Goal: Information Seeking & Learning: Learn about a topic

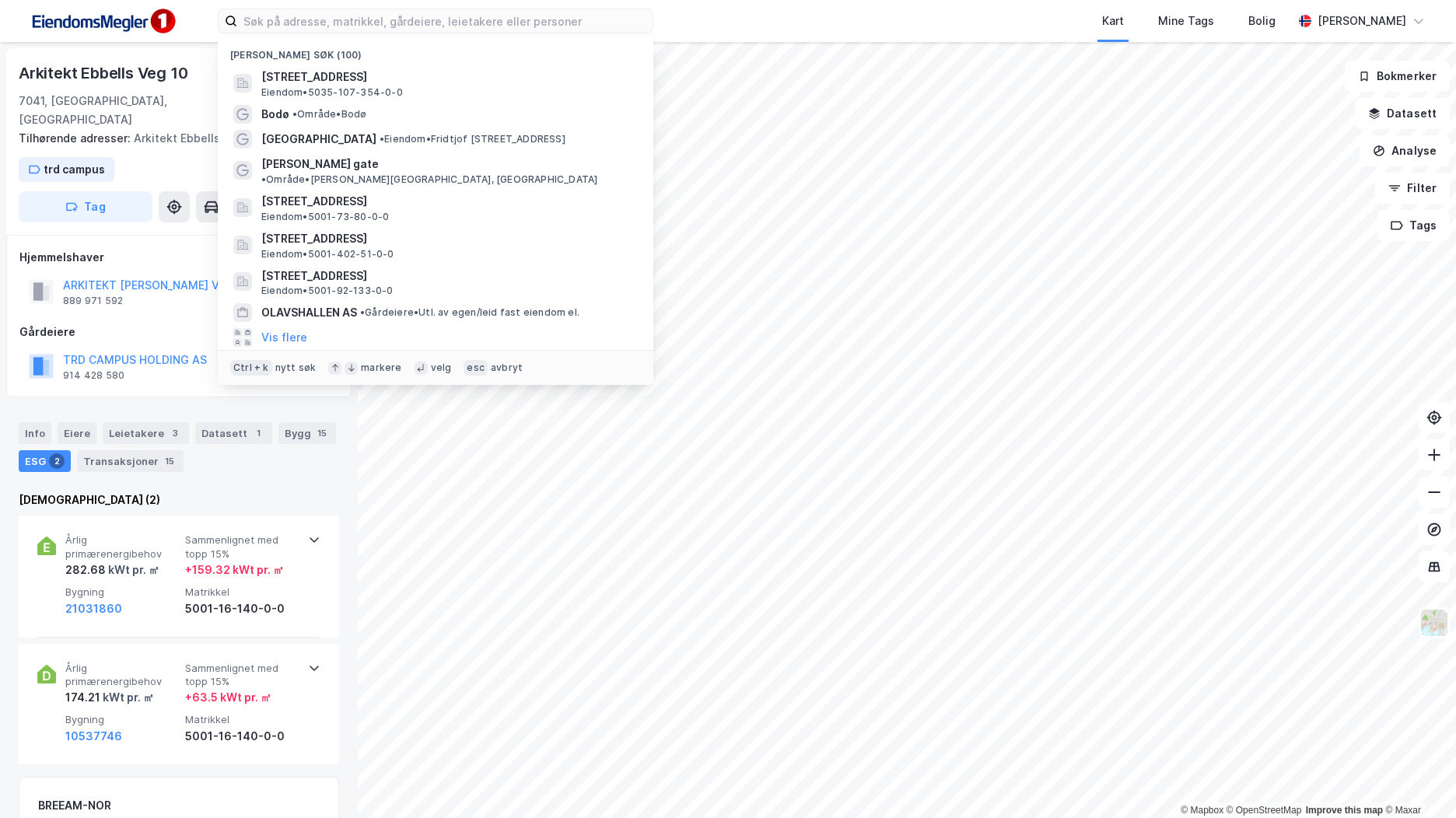
click at [297, 26] on input at bounding box center [445, 21] width 415 height 24
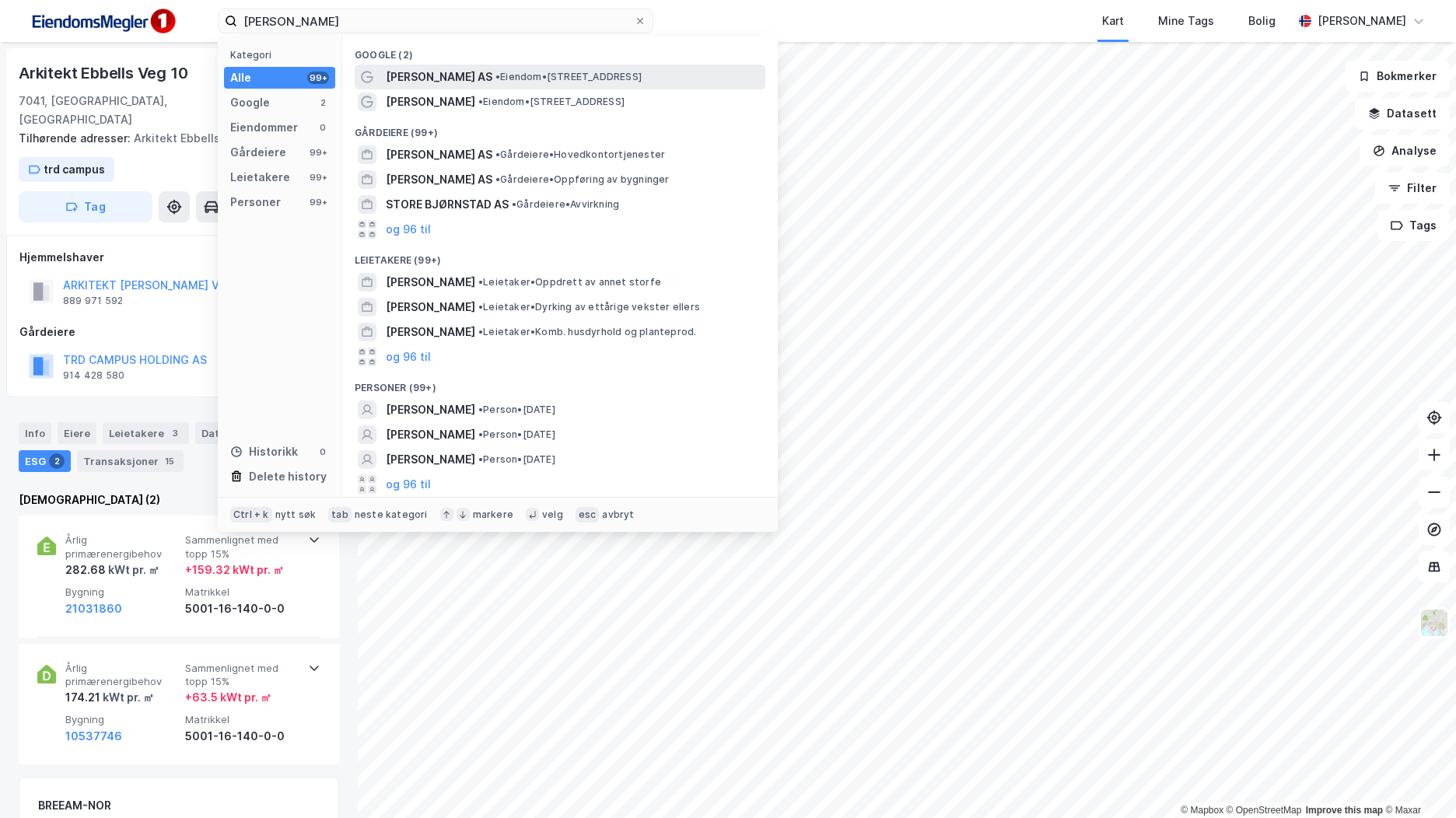
type input "[PERSON_NAME]"
click at [636, 85] on div "[PERSON_NAME] Eiendom AS • Eiendom • [STREET_ADDRESS]" at bounding box center [574, 77] width 377 height 18
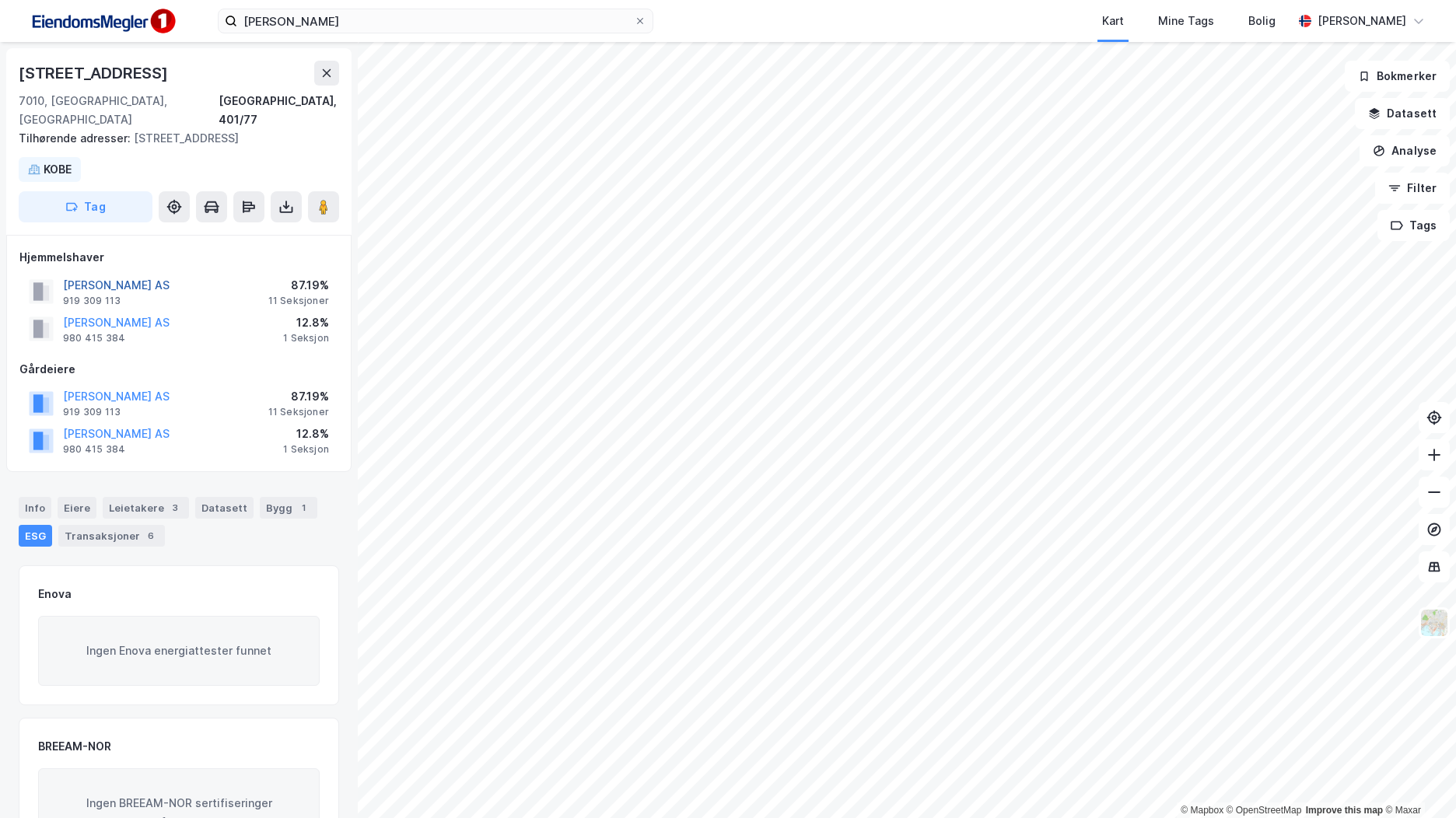
click at [0, 0] on button "[PERSON_NAME] AS" at bounding box center [0, 0] width 0 height 0
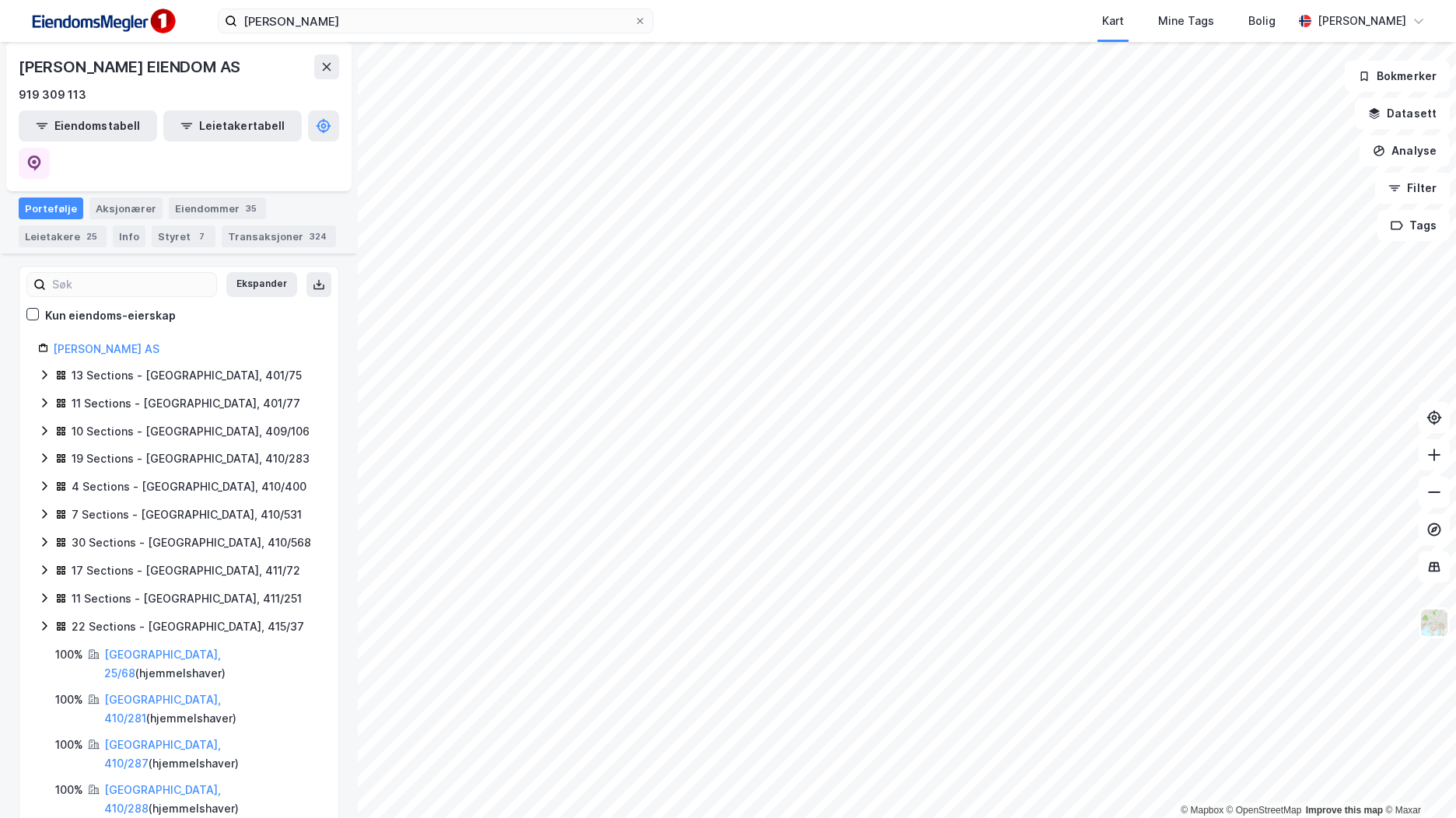
scroll to position [187, 0]
click at [43, 535] on div "30 Sections - [GEOGRAPHIC_DATA], 410/568" at bounding box center [178, 545] width 282 height 20
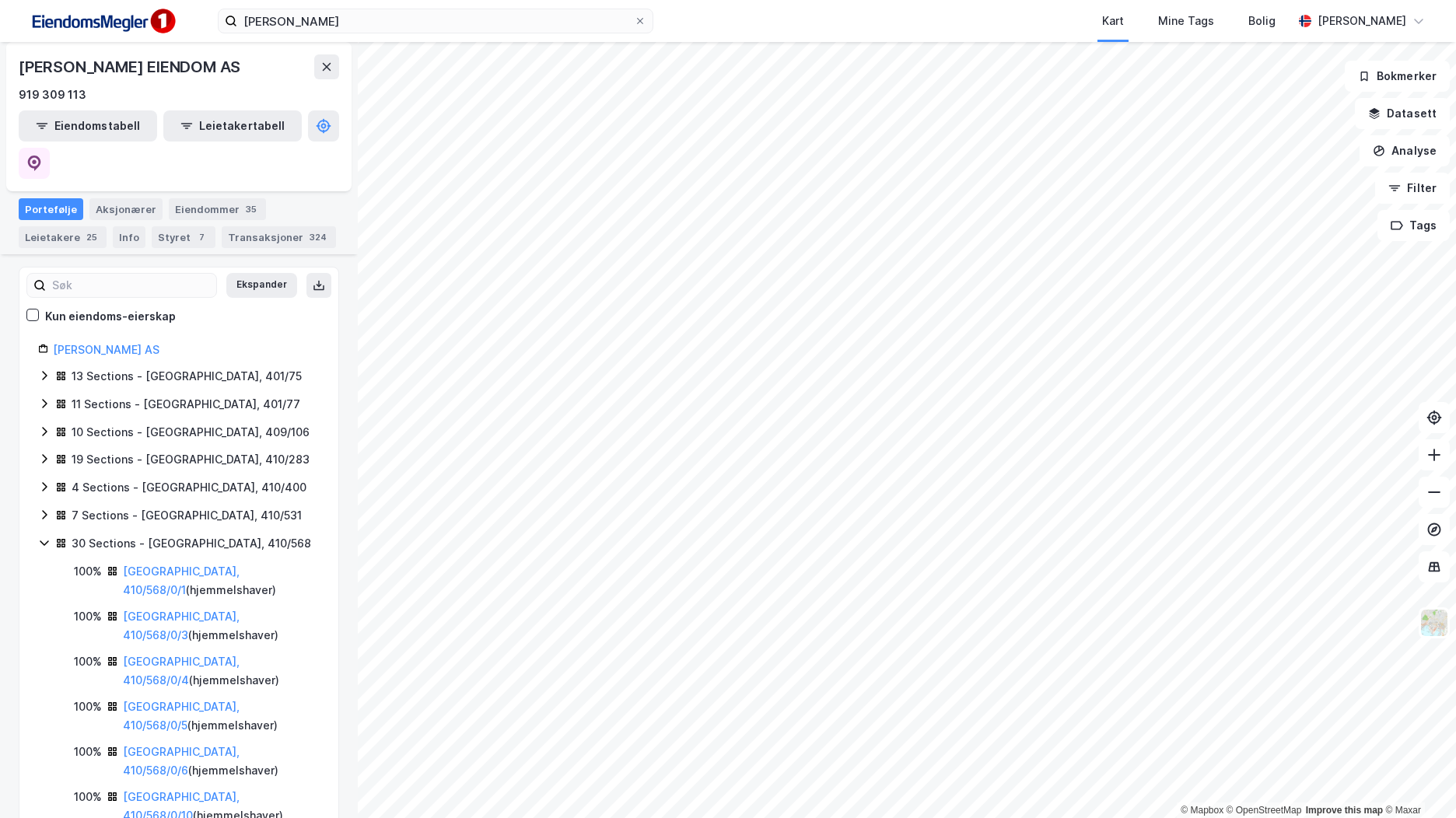
click at [48, 509] on icon at bounding box center [44, 515] width 13 height 13
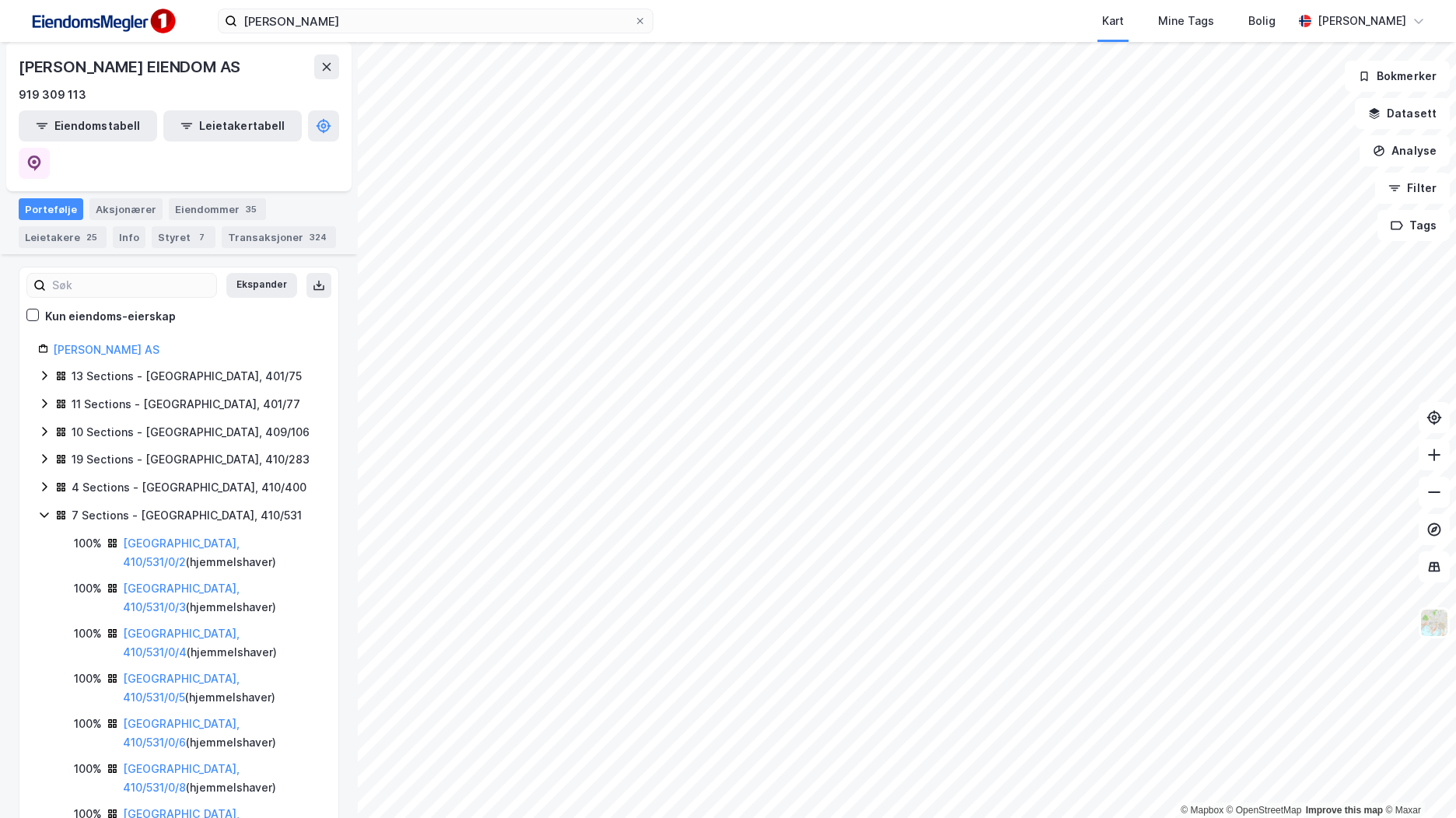
click at [44, 481] on icon at bounding box center [44, 487] width 13 height 13
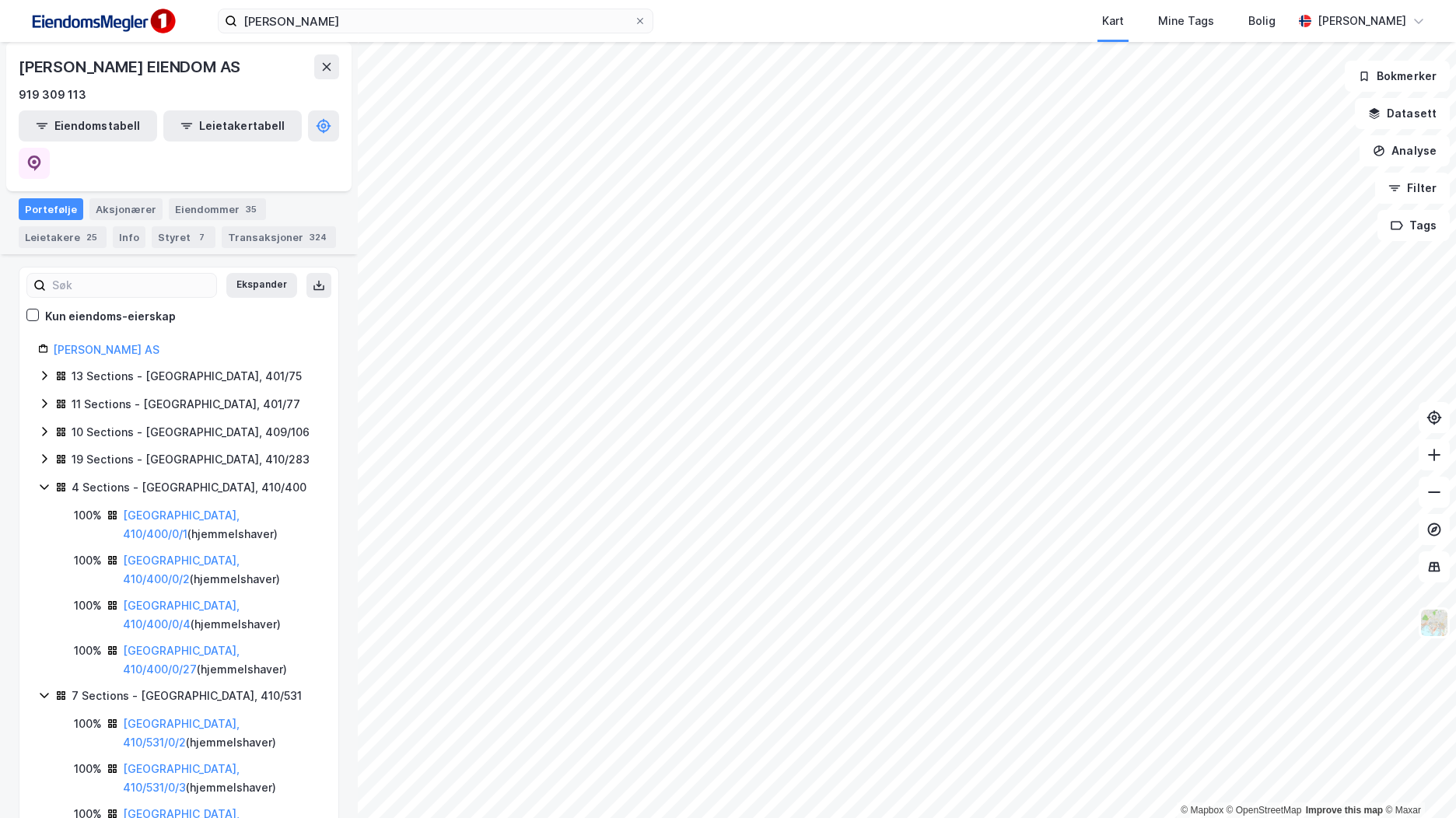
click at [46, 451] on div "19 Sections - [GEOGRAPHIC_DATA], 410/283" at bounding box center [178, 461] width 282 height 20
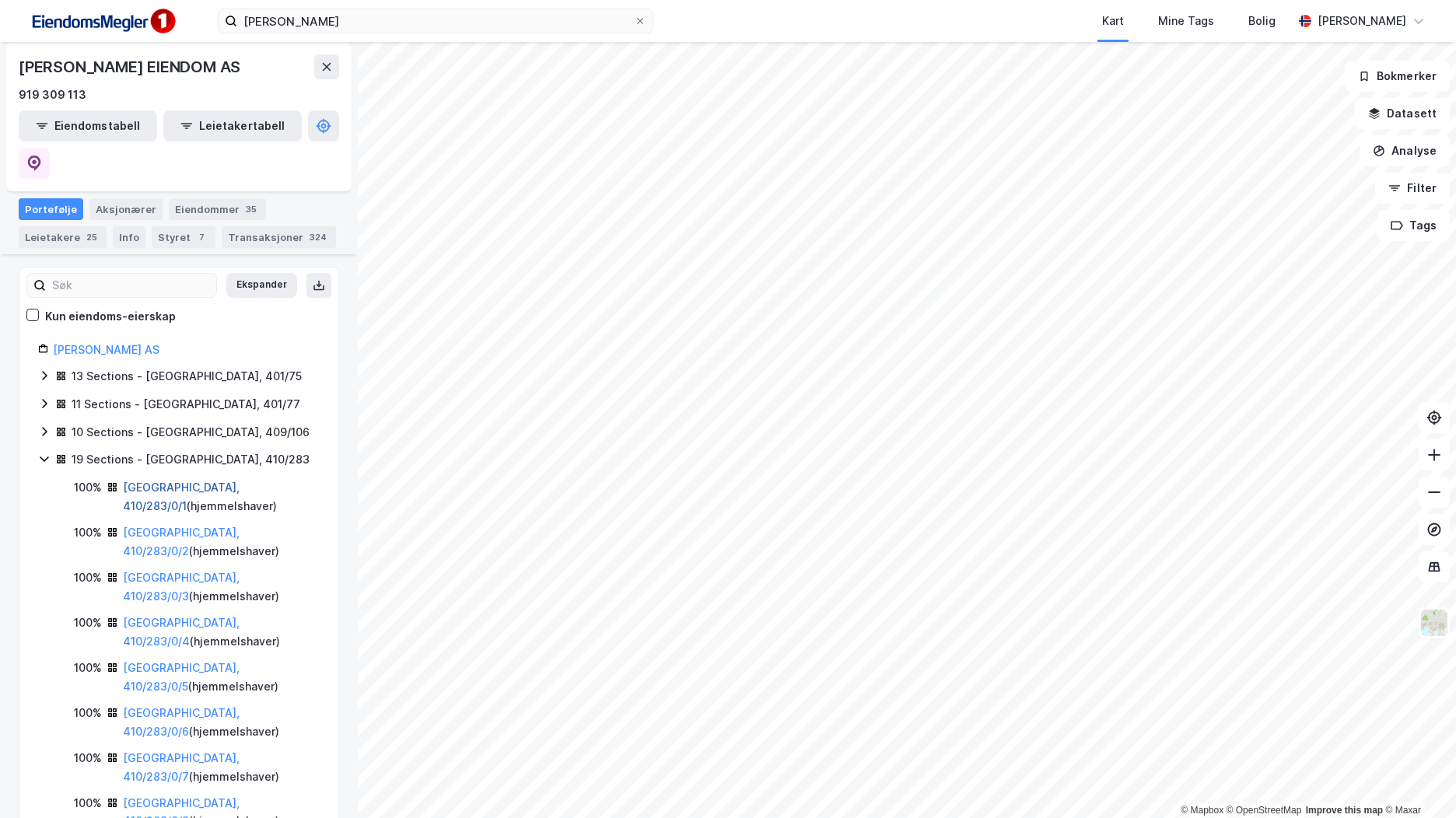
click at [214, 481] on link "[GEOGRAPHIC_DATA], 410/283/0/1" at bounding box center [181, 497] width 117 height 32
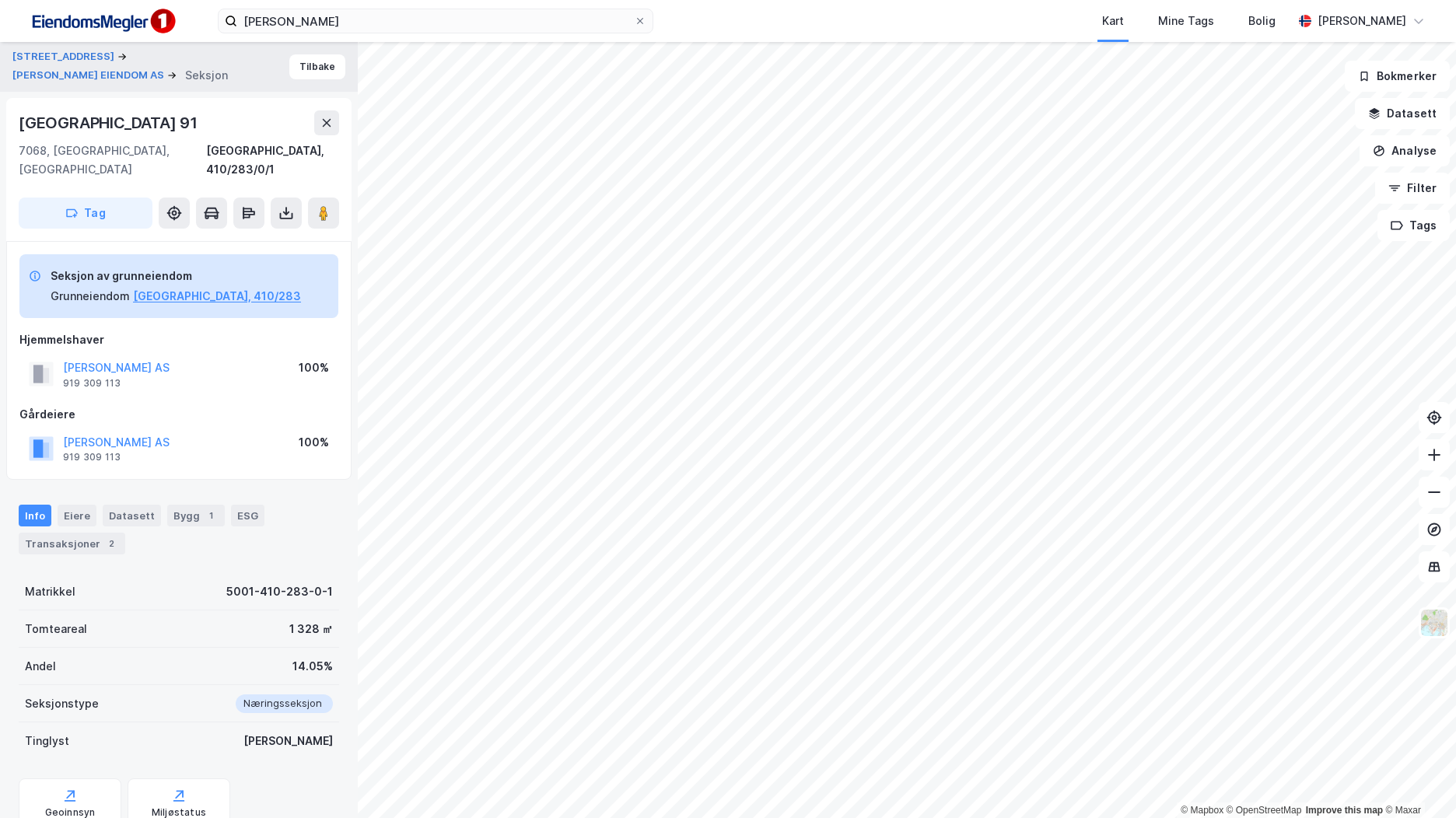
click at [134, 33] on img at bounding box center [103, 22] width 156 height 35
